Goal: Information Seeking & Learning: Learn about a topic

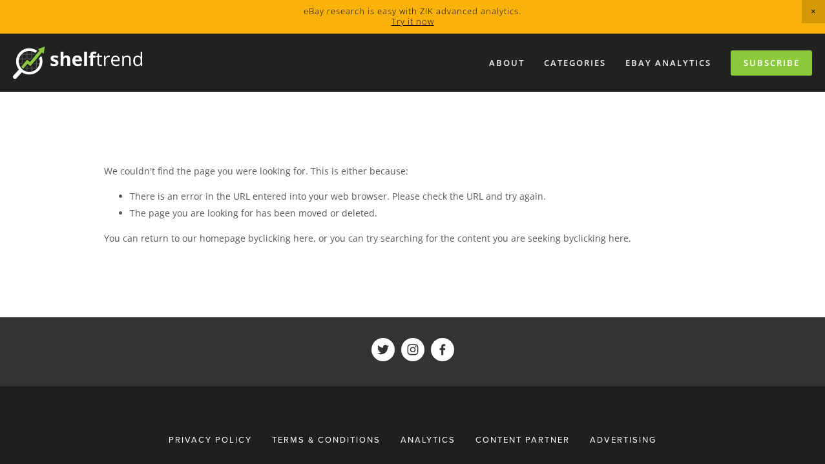
click at [622, 237] on p "You can return to our homepage by clicking here , or you can try searching for …" at bounding box center [413, 238] width 618 height 16
